Goal: Find specific fact: Find specific fact

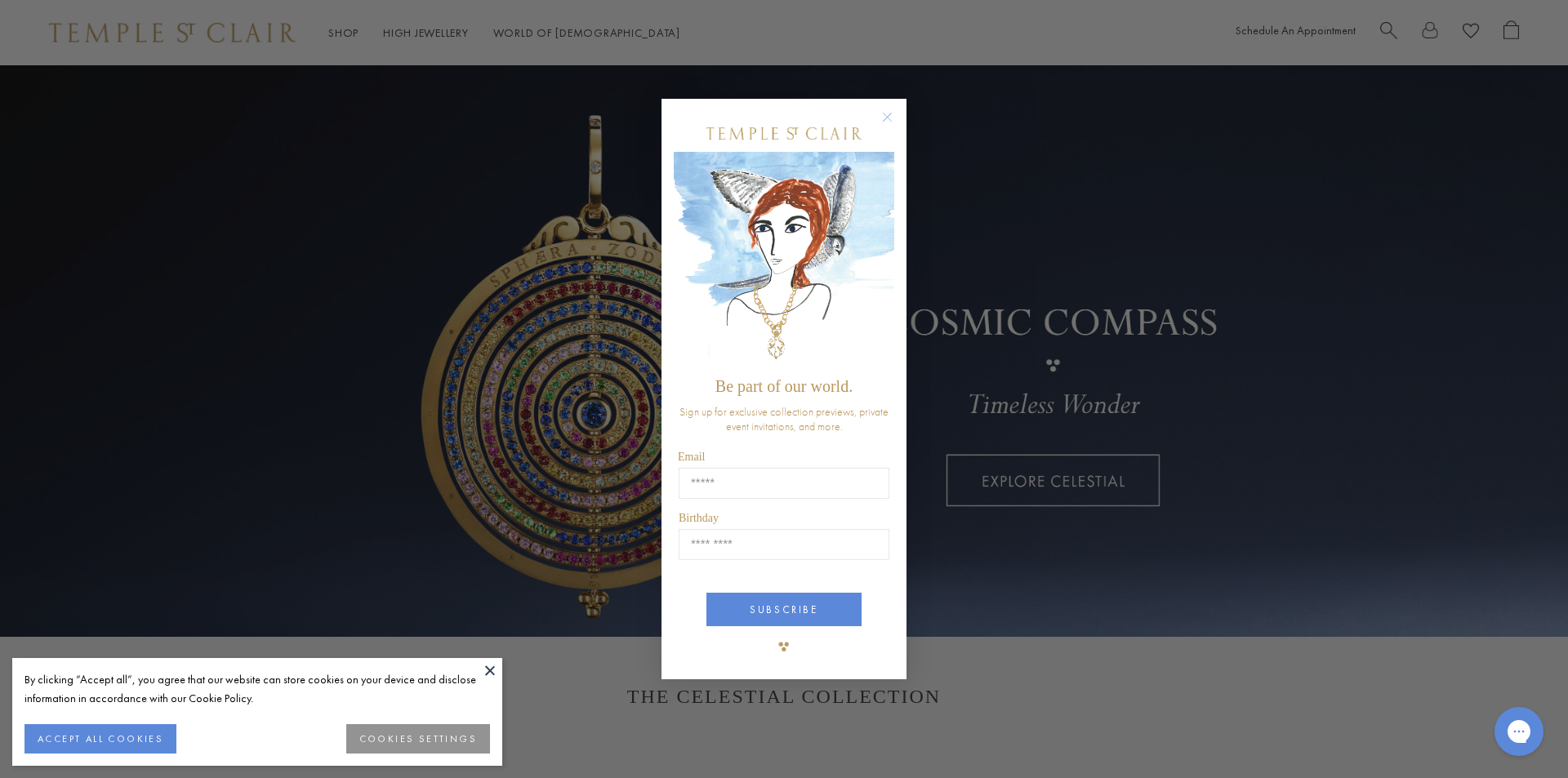
click at [876, 118] on div "POPUP Form" at bounding box center [784, 134] width 220 height 37
click at [884, 118] on circle "Close dialog" at bounding box center [887, 116] width 19 height 19
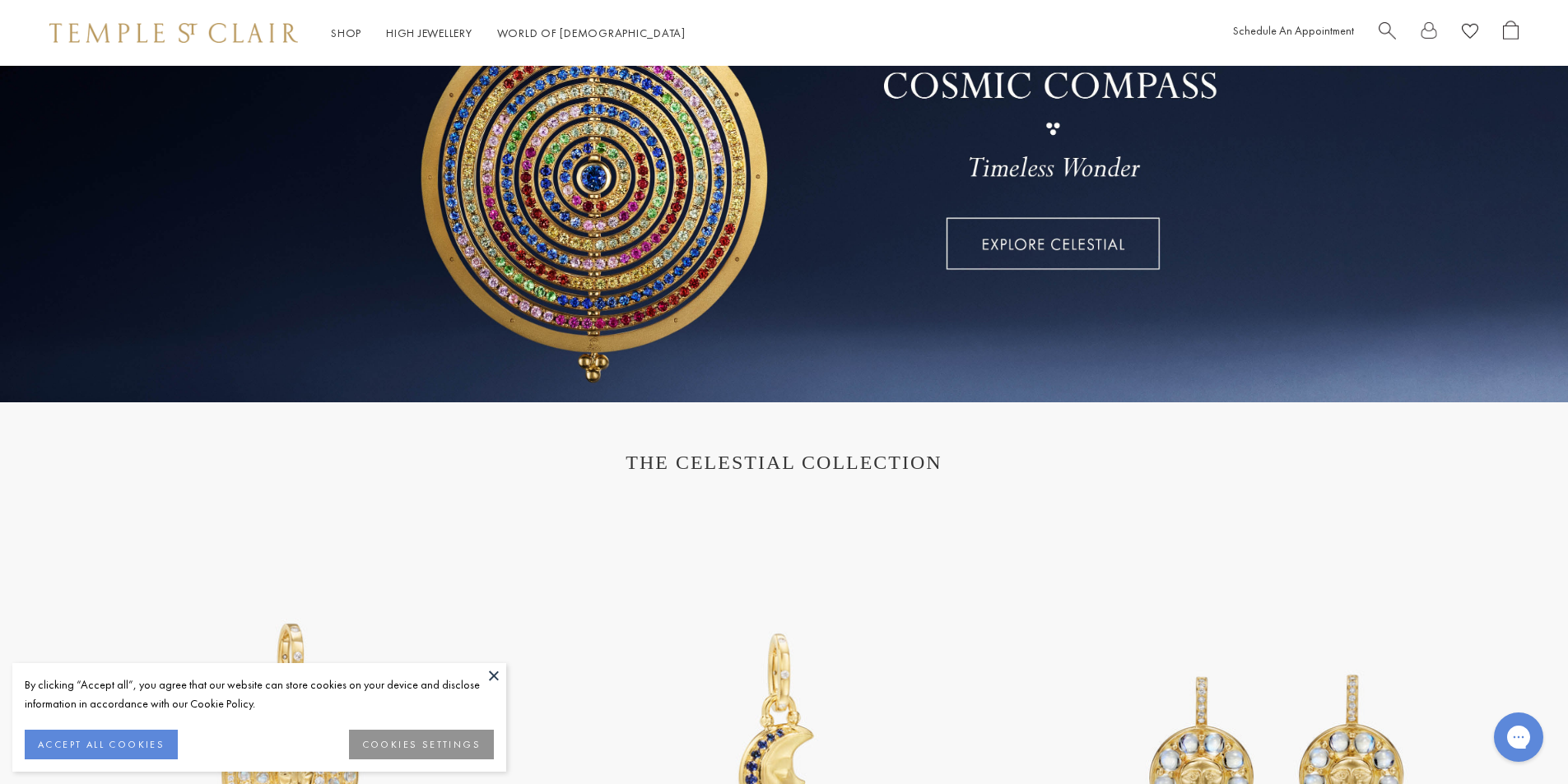
scroll to position [247, 0]
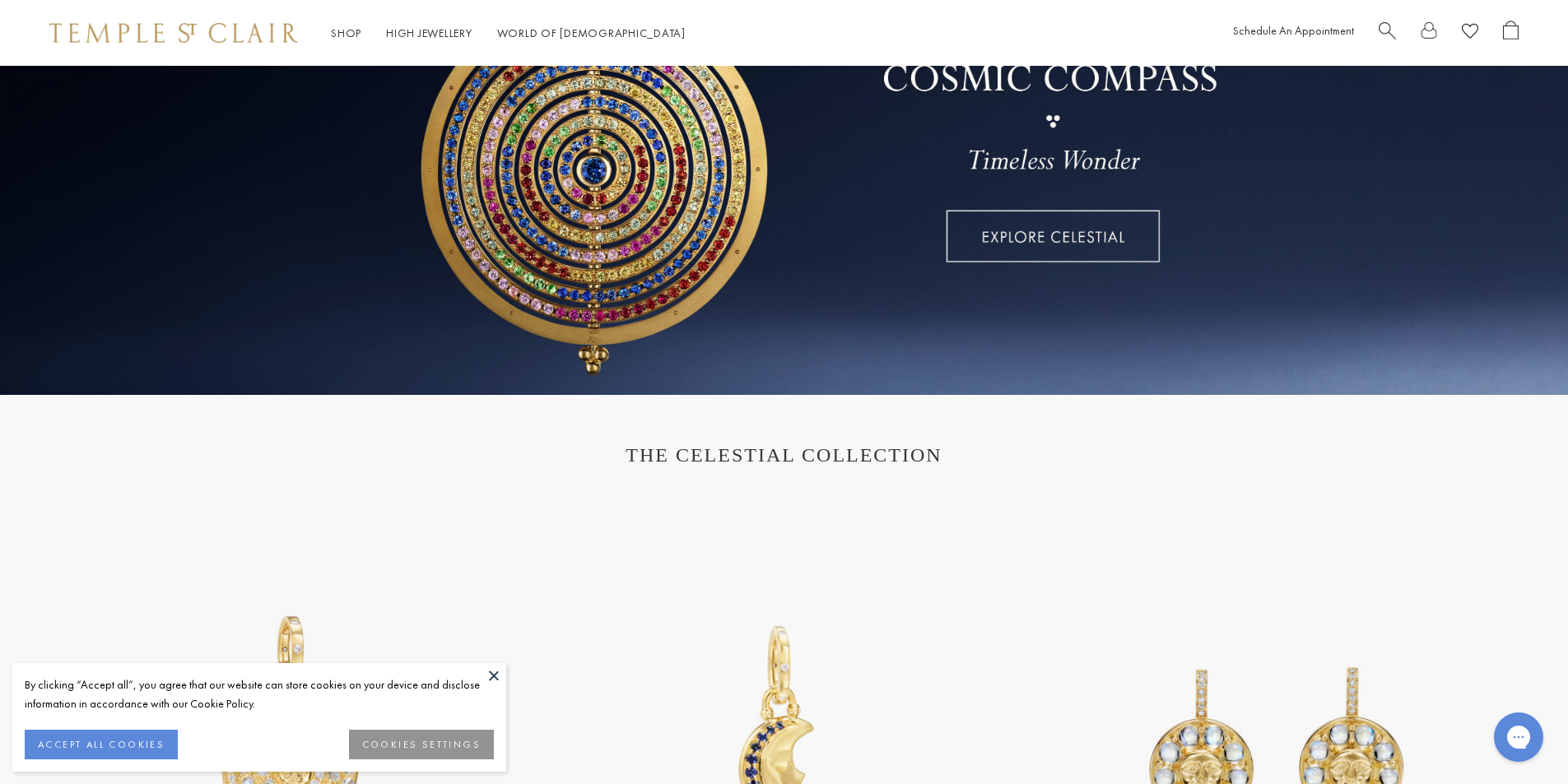
click at [972, 235] on link at bounding box center [784, 107] width 1568 height 576
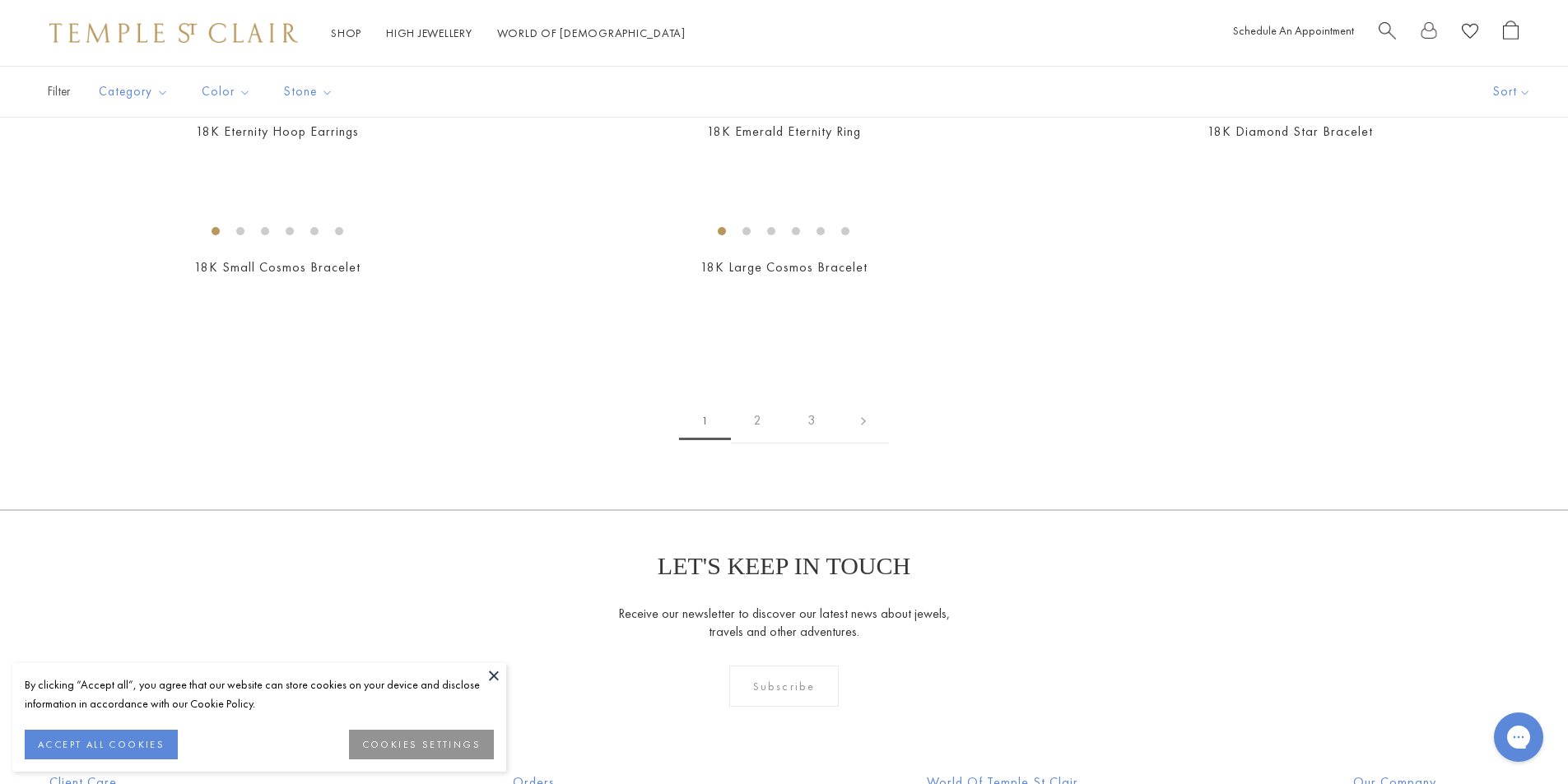
scroll to position [2304, 0]
click at [0, 0] on img at bounding box center [0, 0] width 0 height 0
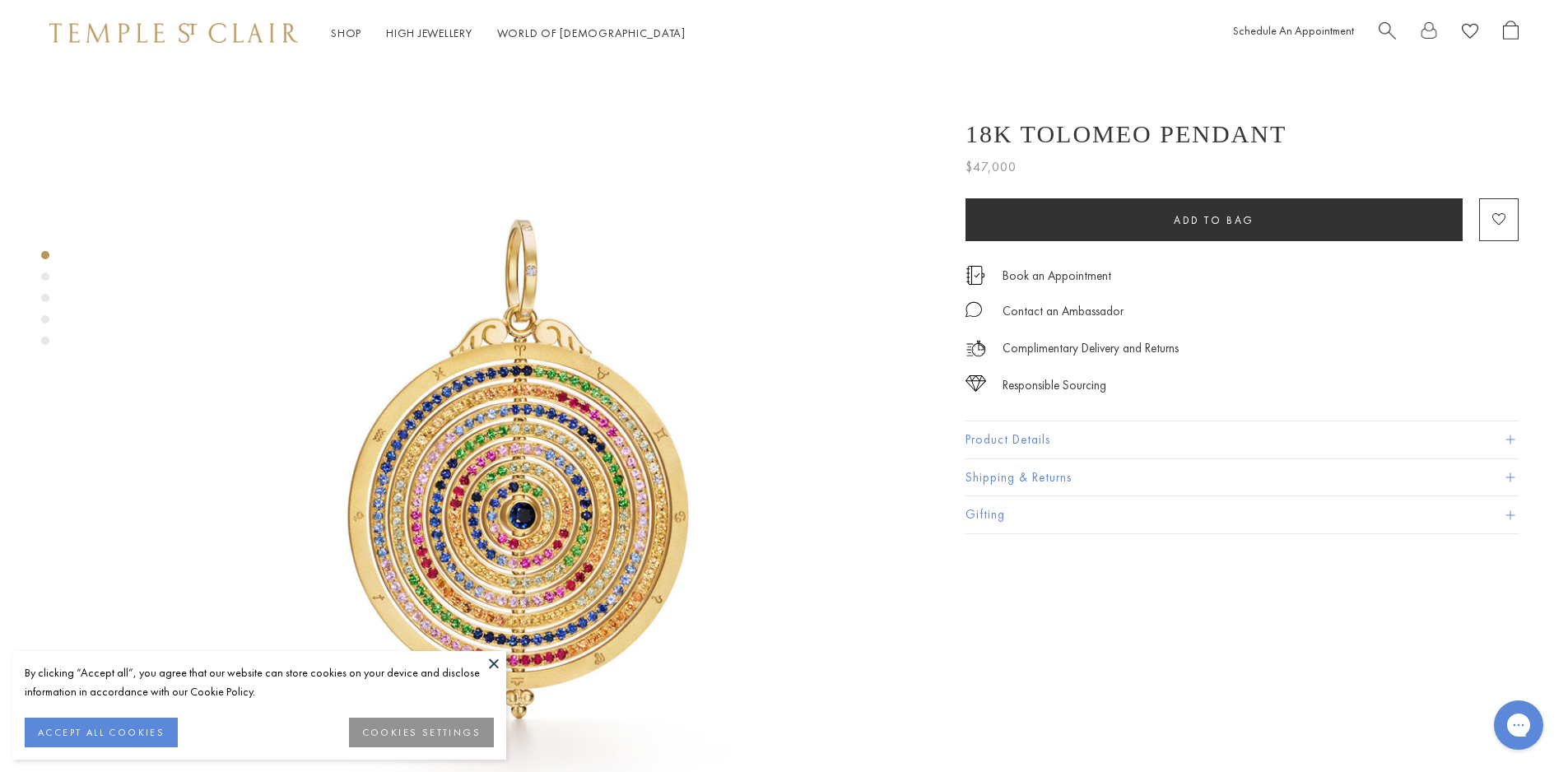
click at [124, 33] on img at bounding box center [174, 33] width 248 height 19
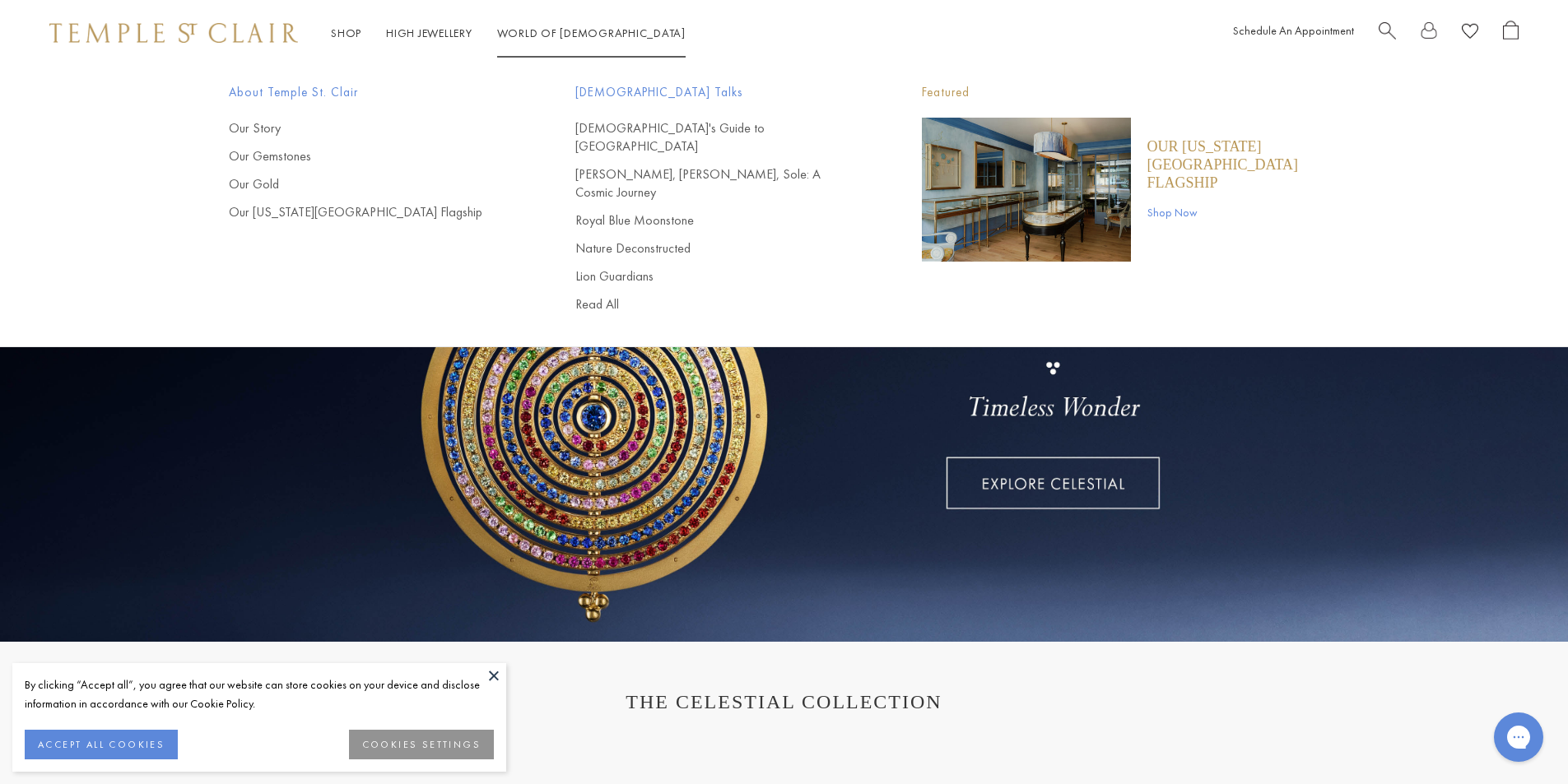
click at [1383, 31] on span "Search" at bounding box center [1387, 29] width 18 height 18
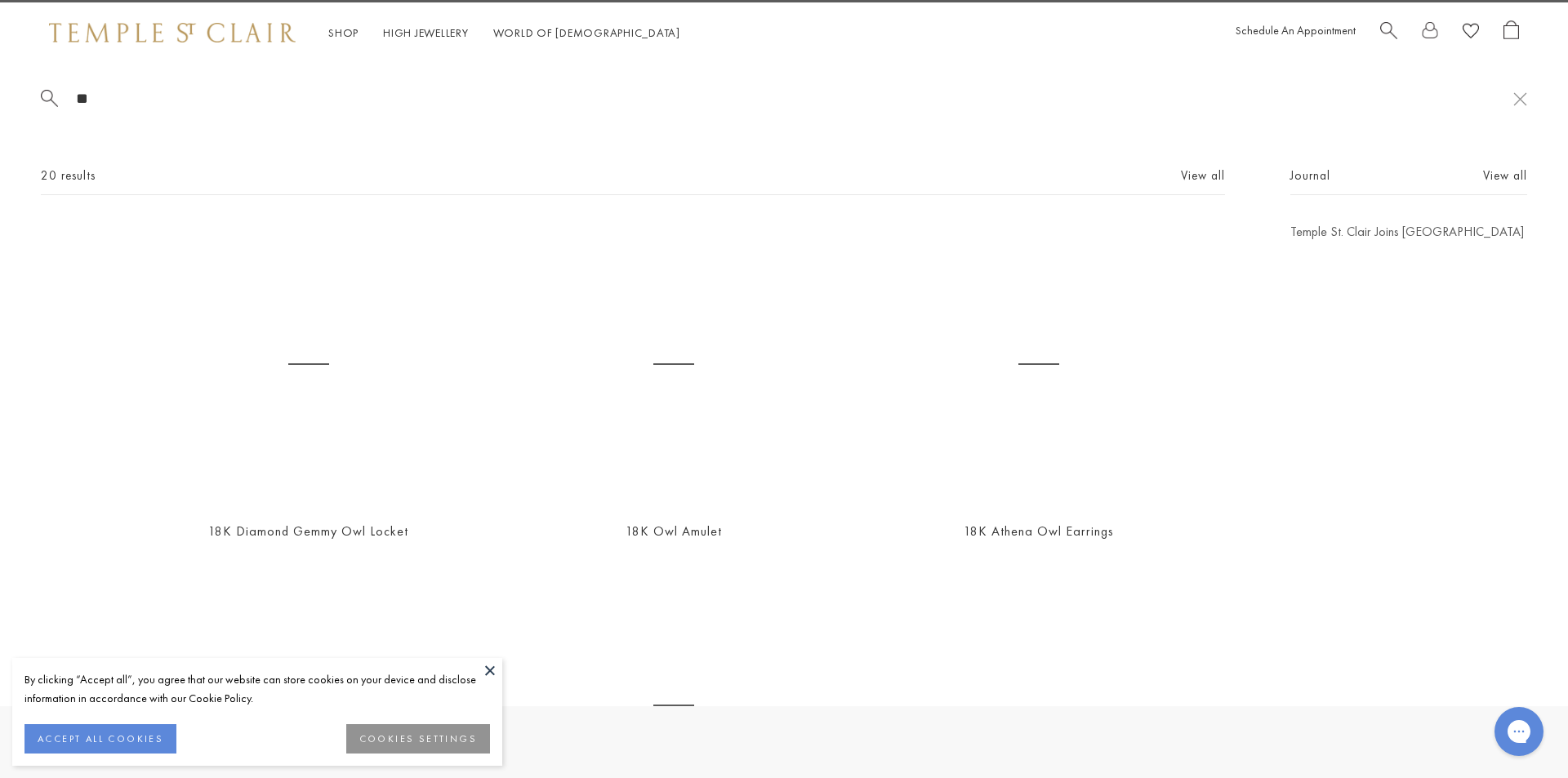
type input "*"
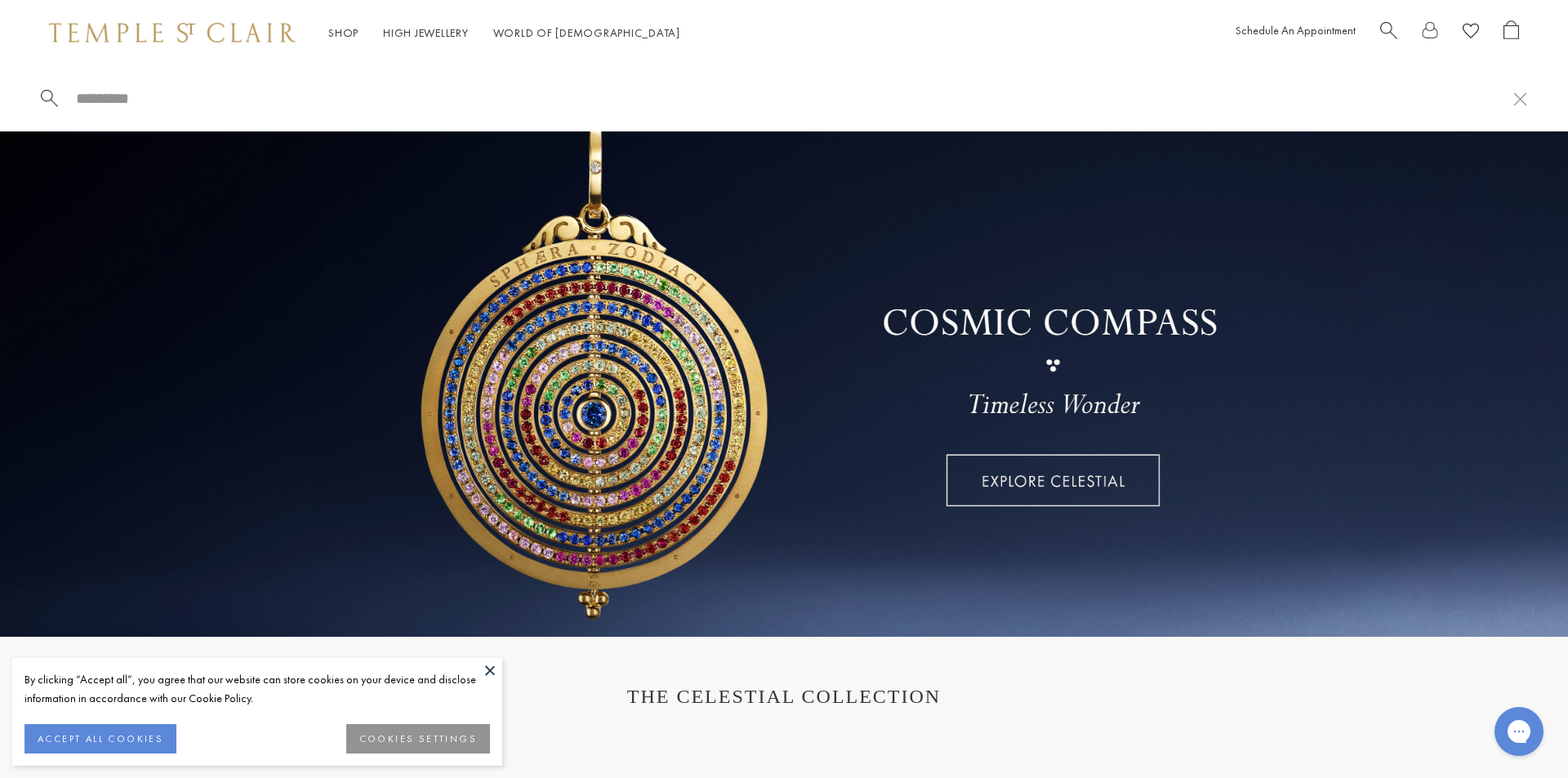
click at [1396, 26] on span "Search" at bounding box center [1389, 29] width 17 height 17
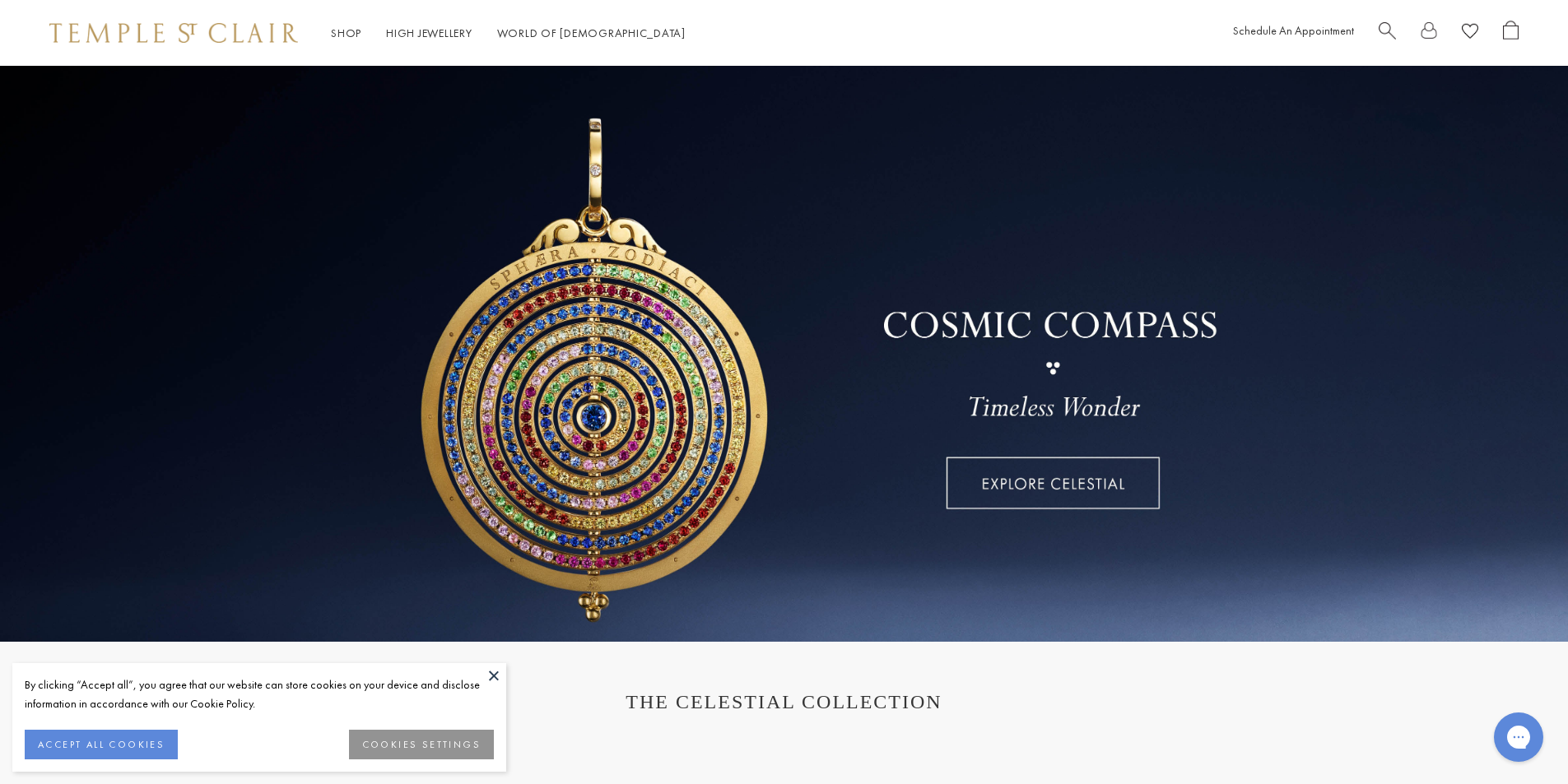
click at [1407, 26] on div at bounding box center [1448, 33] width 140 height 26
click at [1390, 27] on span "Search" at bounding box center [1387, 29] width 18 height 18
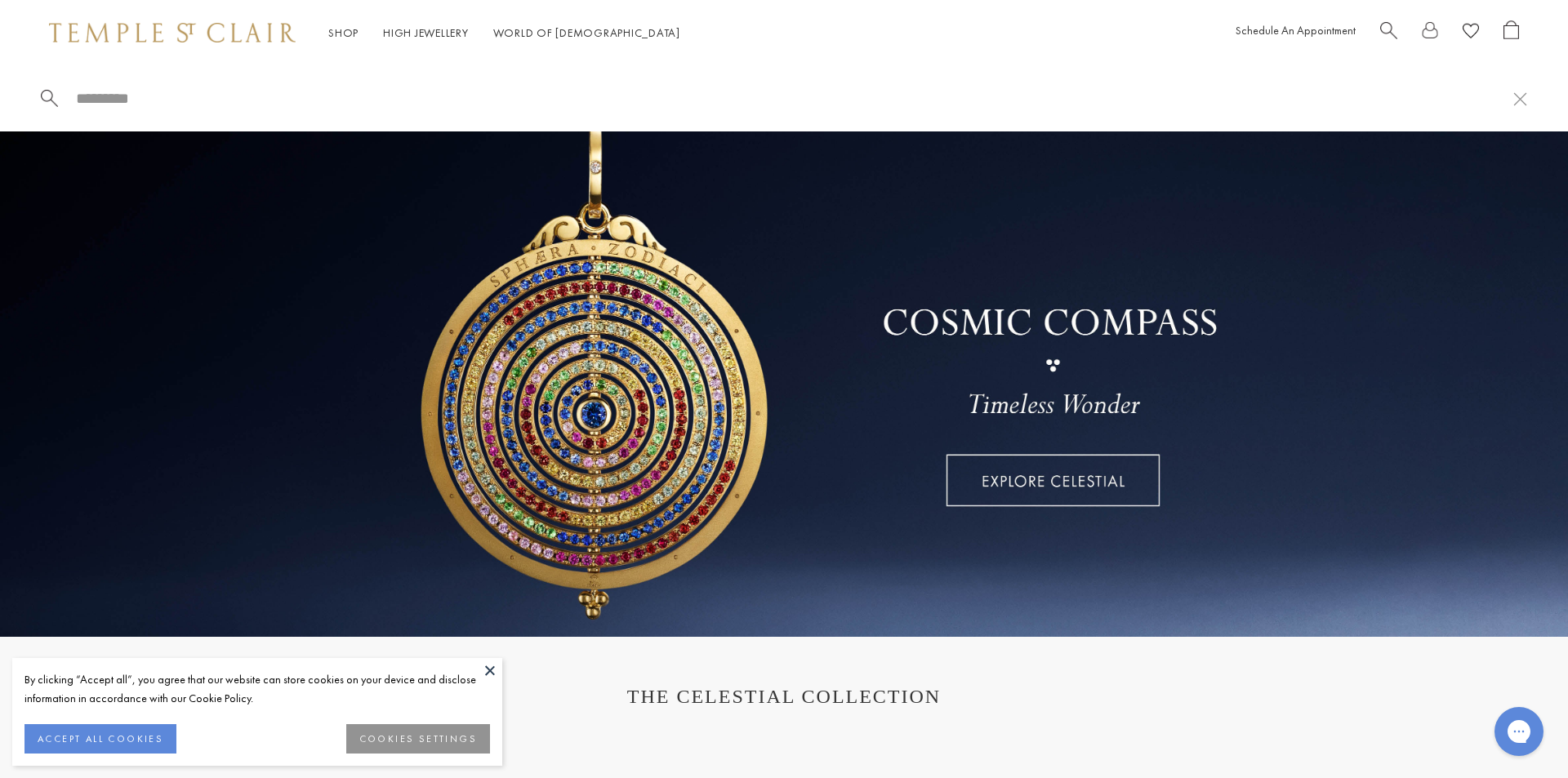
click at [1388, 28] on span "Search" at bounding box center [1389, 29] width 17 height 17
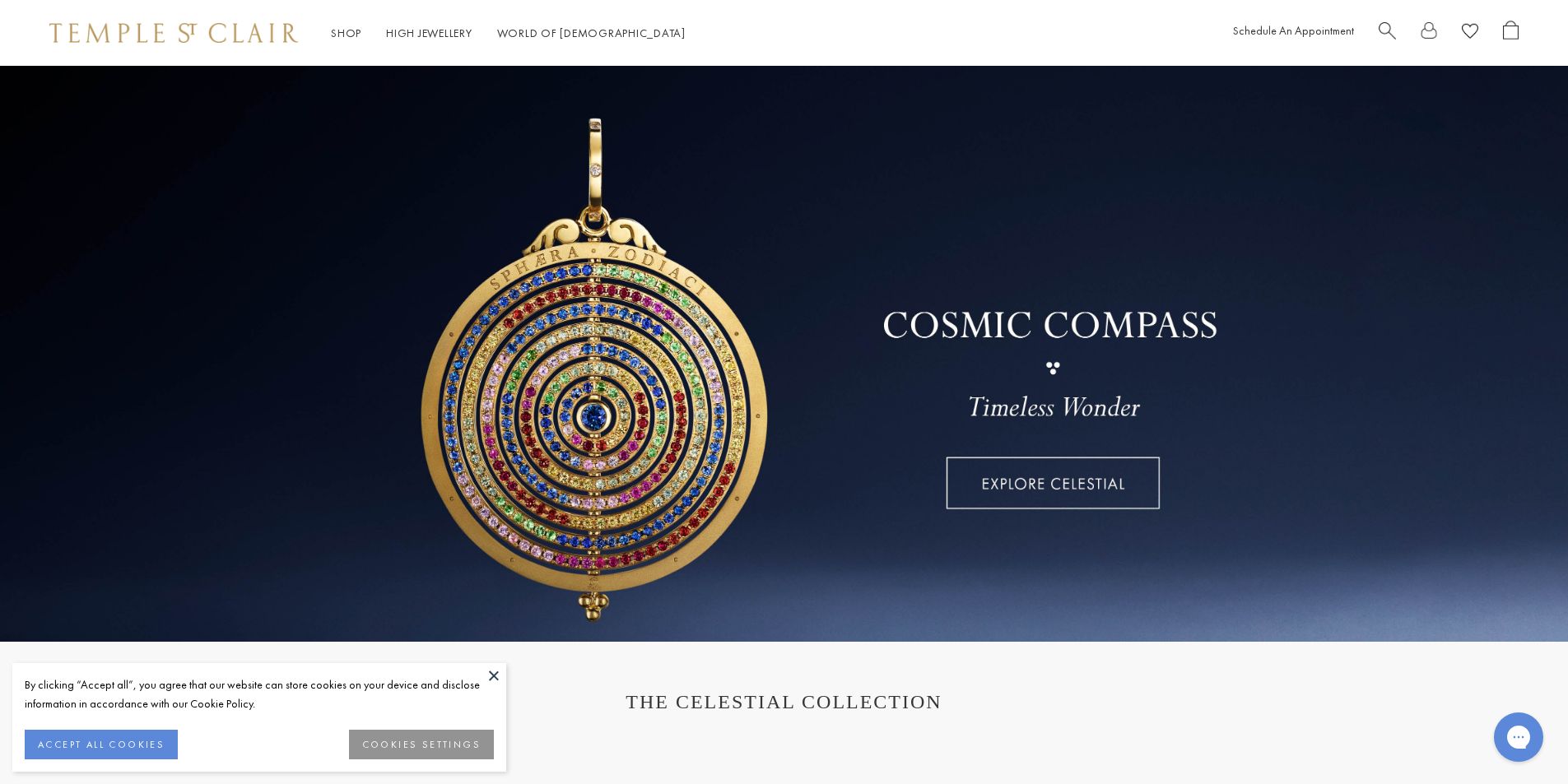
click at [1384, 29] on span "Search" at bounding box center [1387, 29] width 18 height 18
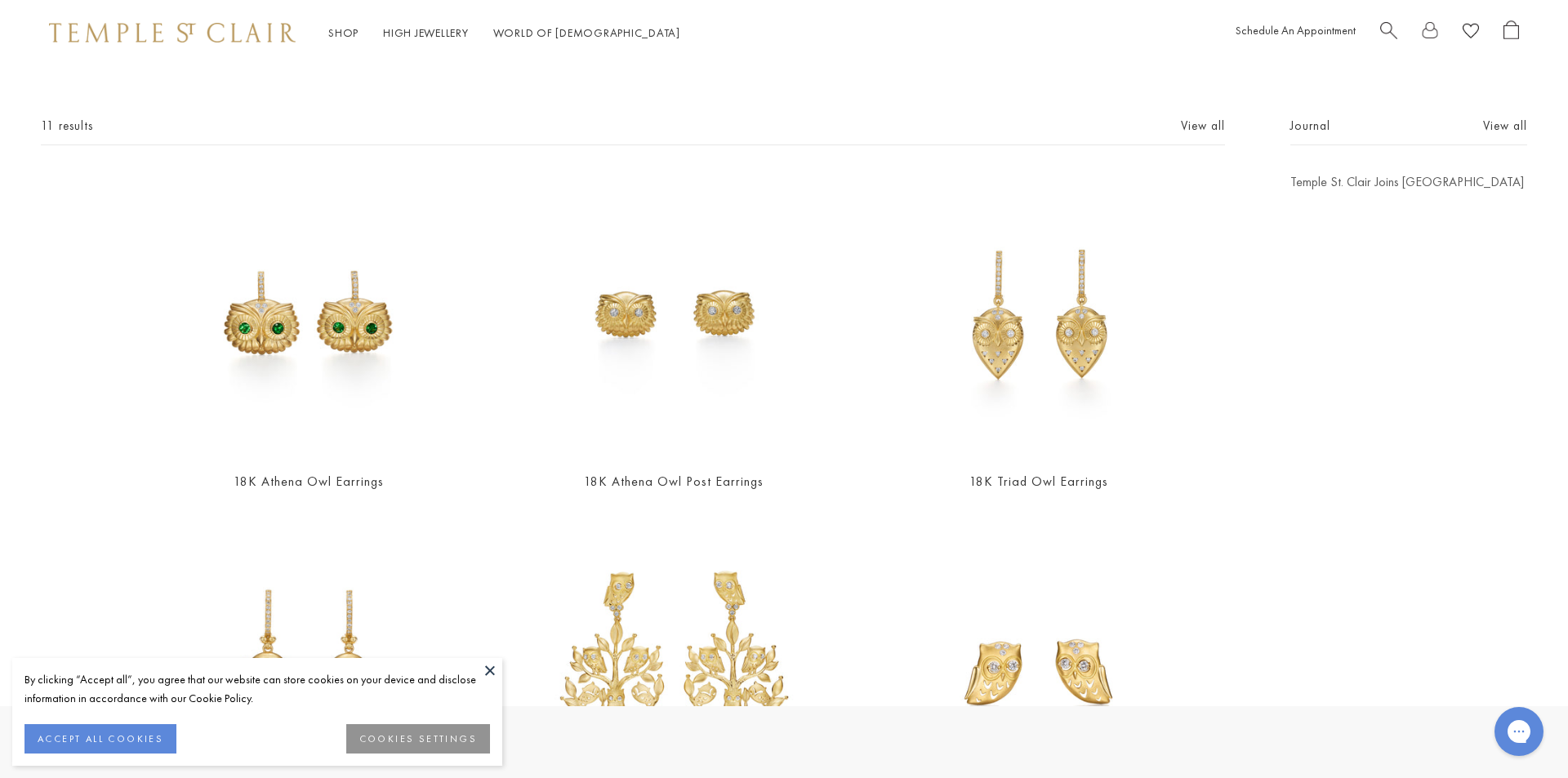
scroll to position [327, 0]
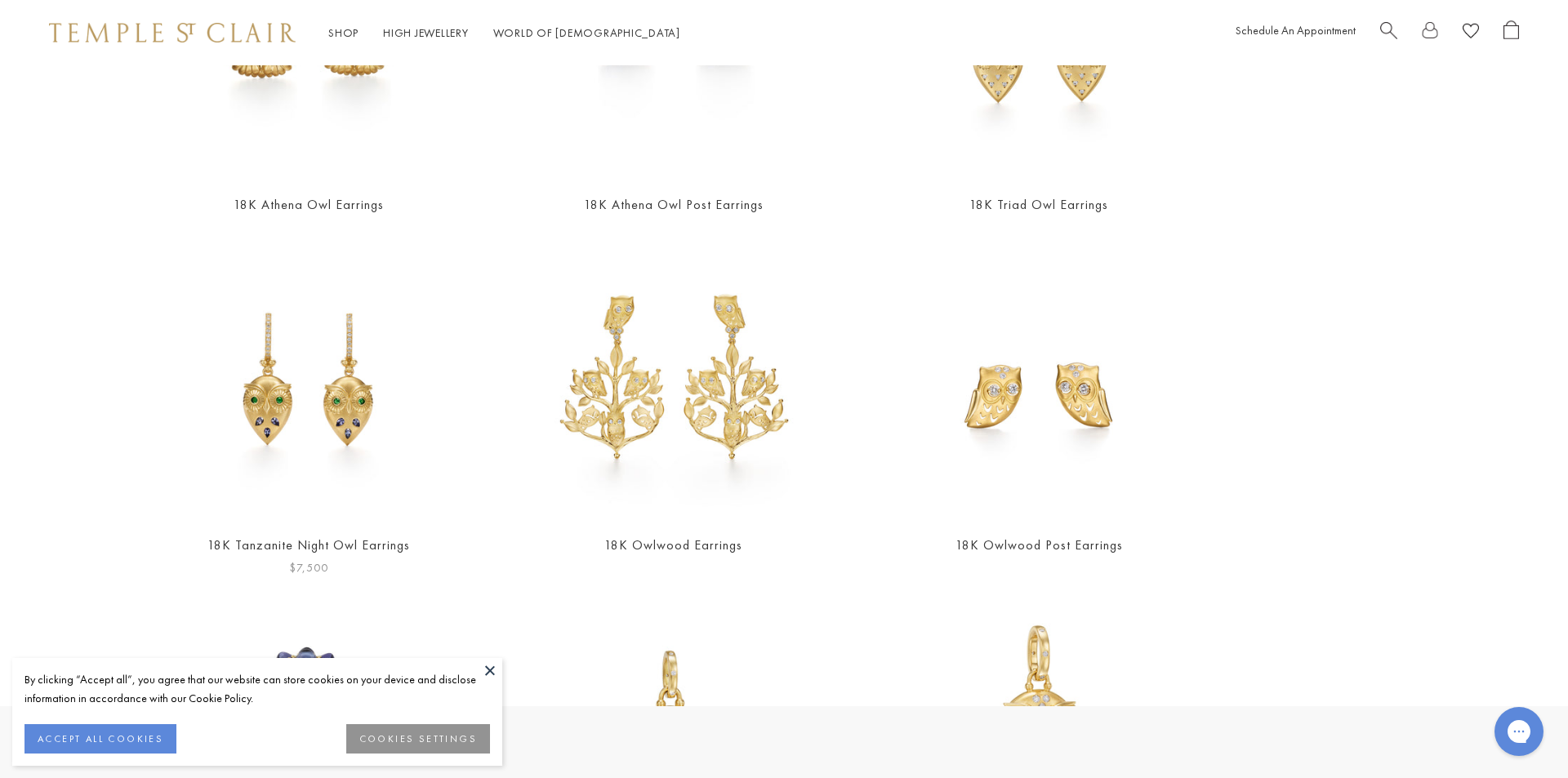
type input "*******"
click at [302, 540] on link "18K Tanzanite Night Owl Earrings" at bounding box center [309, 545] width 203 height 17
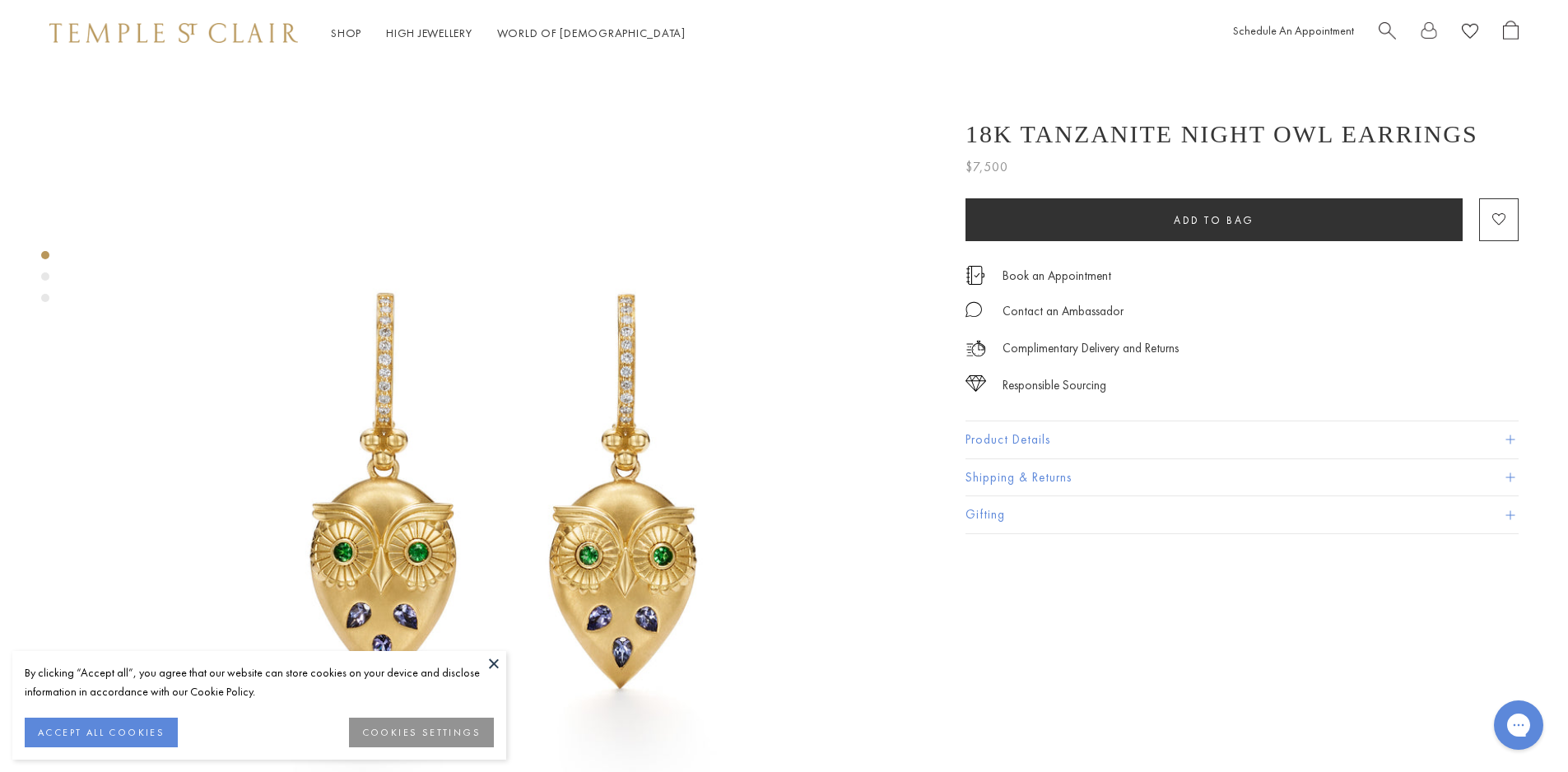
click at [1028, 436] on button "Product Details" at bounding box center [1242, 440] width 553 height 37
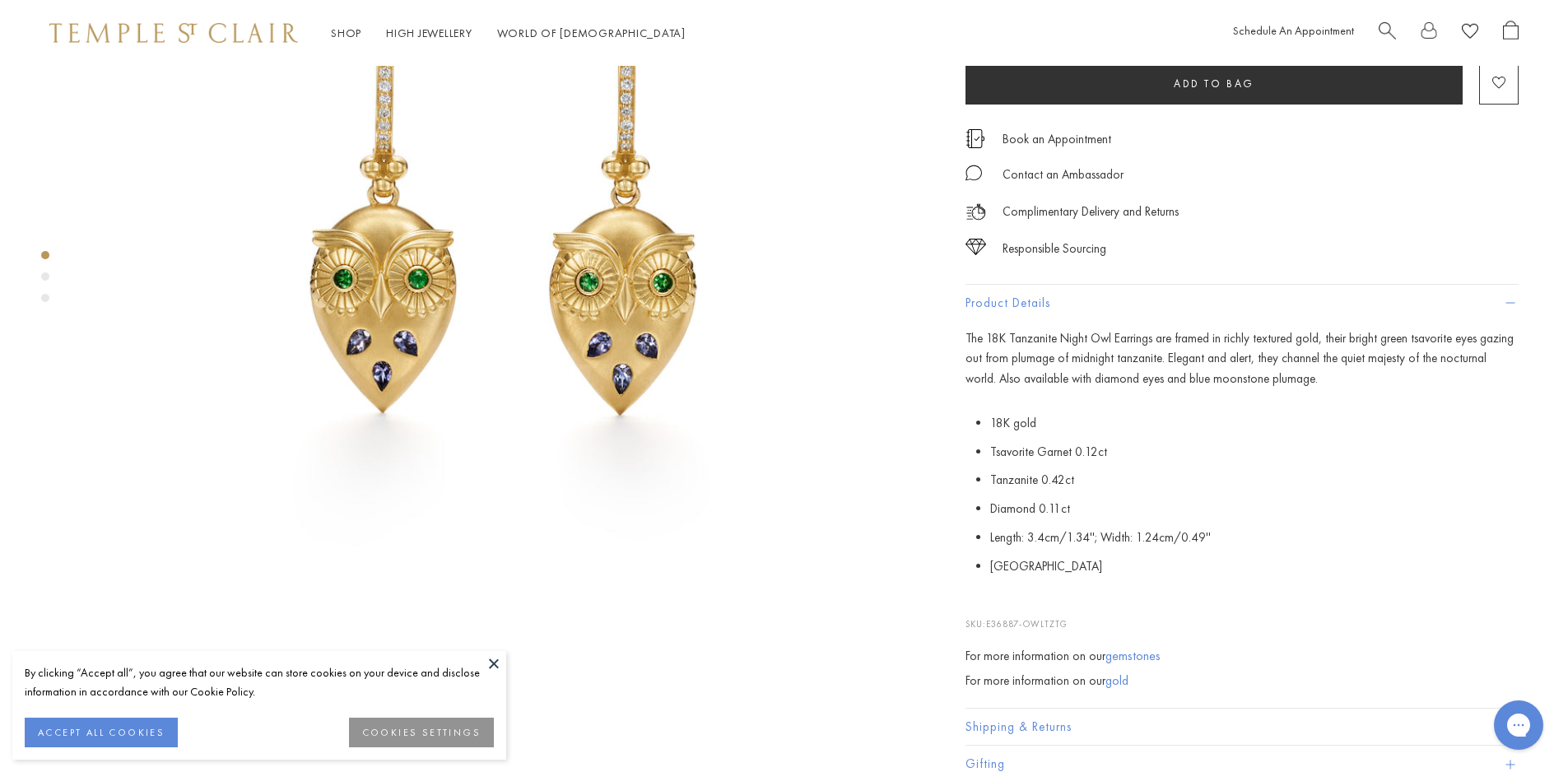
scroll to position [330, 0]
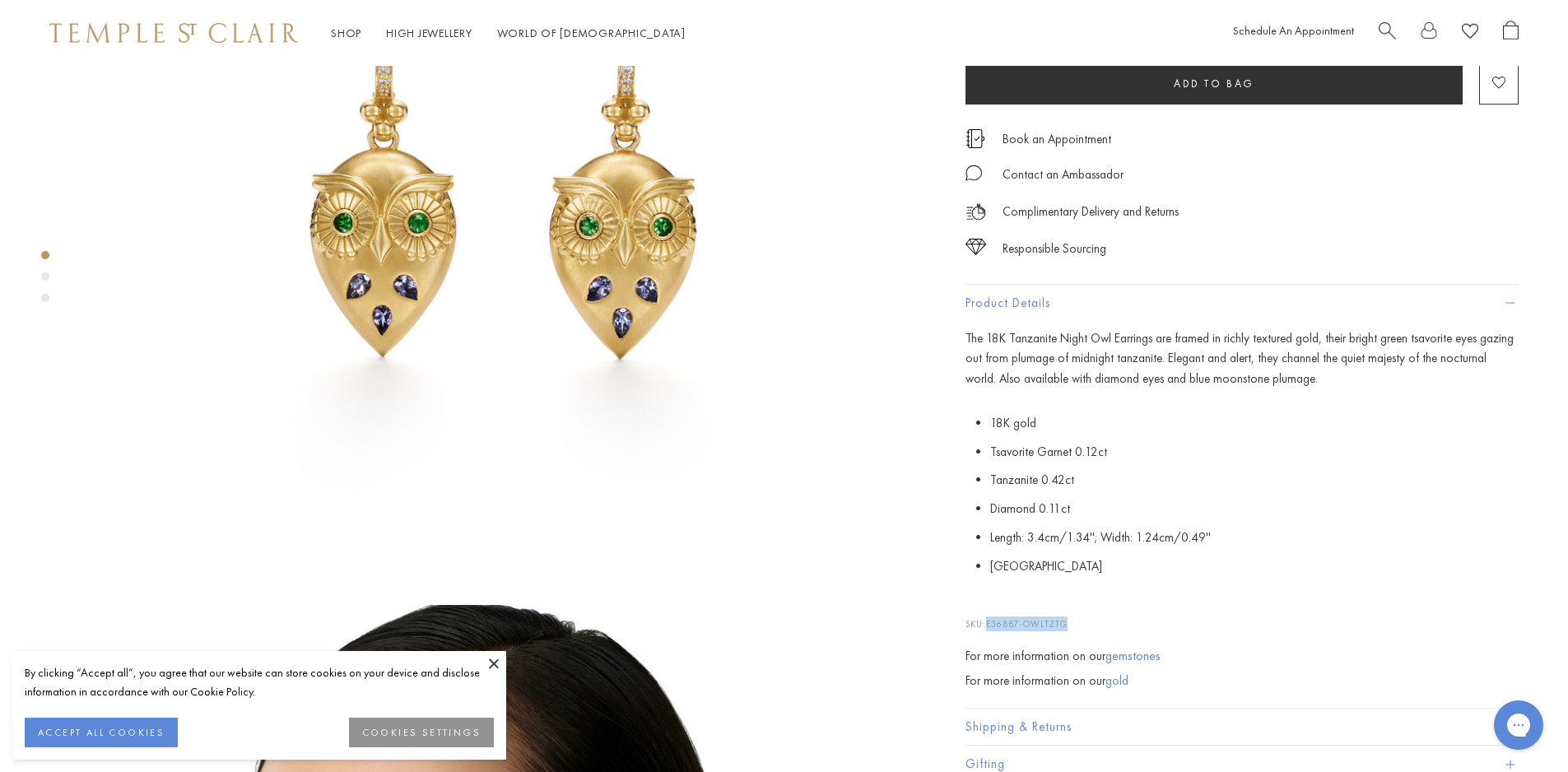
drag, startPoint x: 1069, startPoint y: 624, endPoint x: 992, endPoint y: 624, distance: 77.0
click at [992, 624] on span "E36887-OWLTZTG" at bounding box center [1026, 624] width 81 height 11
copy span "E36887-OWLTZTG"
click at [1057, 628] on span "E36887-OWLTZTG" at bounding box center [1026, 624] width 81 height 11
copy span "E36887-OWLTZTG"
